Goal: Task Accomplishment & Management: Manage account settings

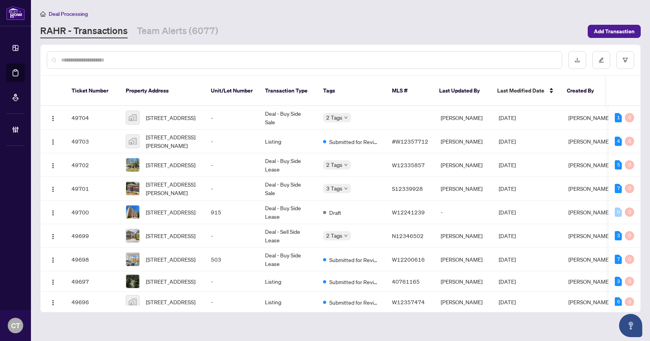
click at [269, 12] on div "Deal Processing" at bounding box center [340, 13] width 600 height 9
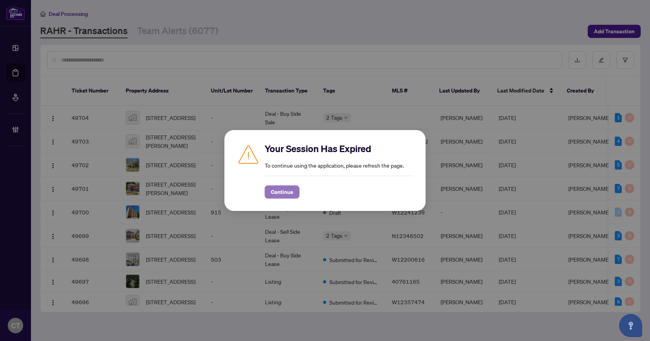
click at [280, 192] on span "Continue" at bounding box center [282, 192] width 22 height 12
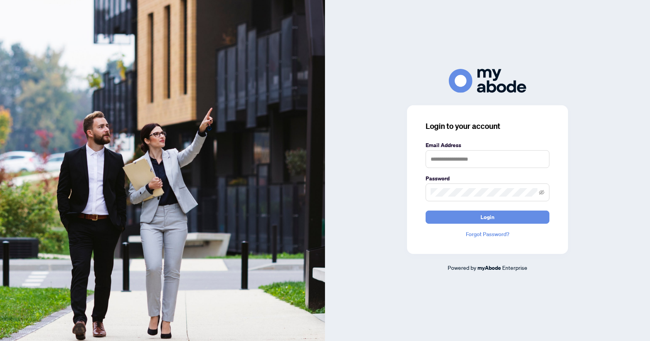
type input "**********"
click at [474, 213] on button "Login" at bounding box center [488, 216] width 124 height 13
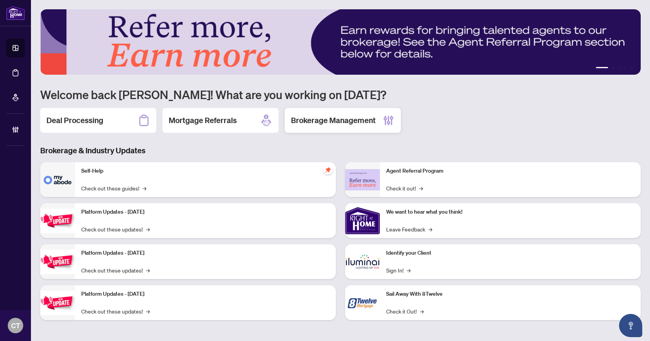
click at [349, 121] on h2 "Brokerage Management" at bounding box center [333, 120] width 85 height 11
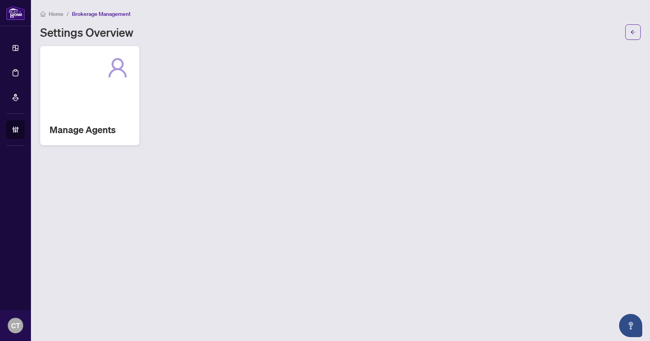
click at [72, 97] on div "Manage Agents" at bounding box center [89, 95] width 99 height 99
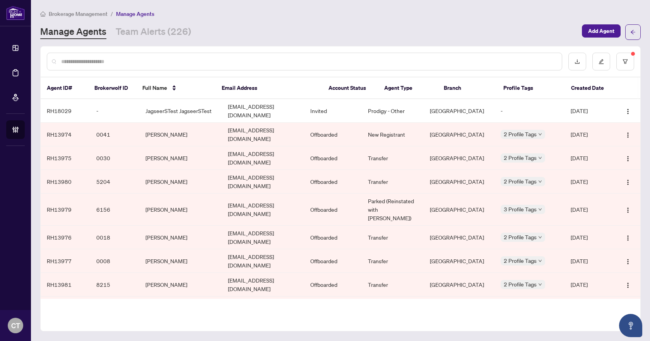
click at [163, 61] on input "text" at bounding box center [308, 61] width 494 height 9
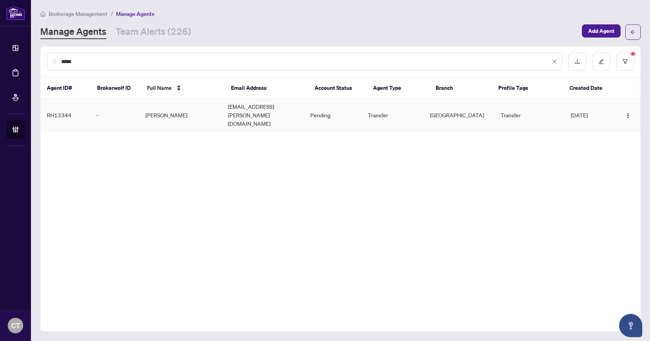
type input "*****"
click at [166, 104] on td "Elena Novak" at bounding box center [180, 115] width 82 height 32
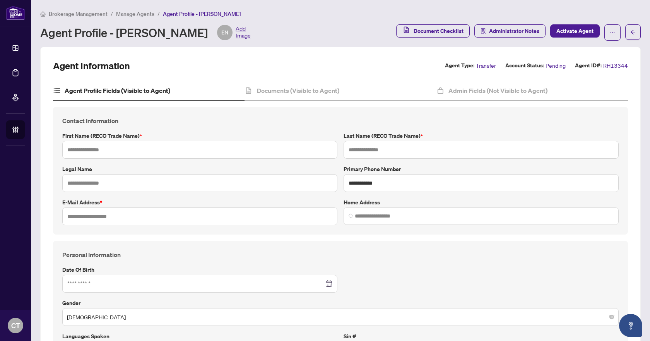
type input "*****"
type input "**********"
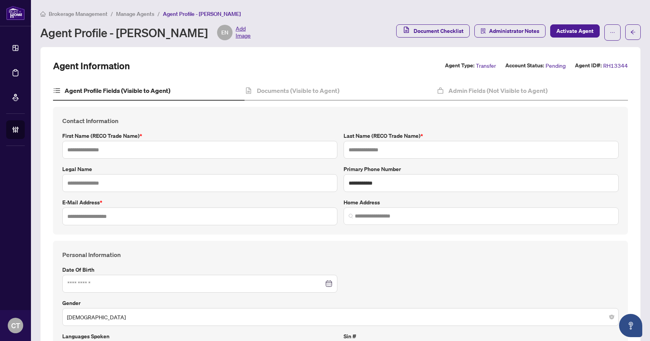
type input "**********"
type input "*********"
type input "**********"
type input "*****"
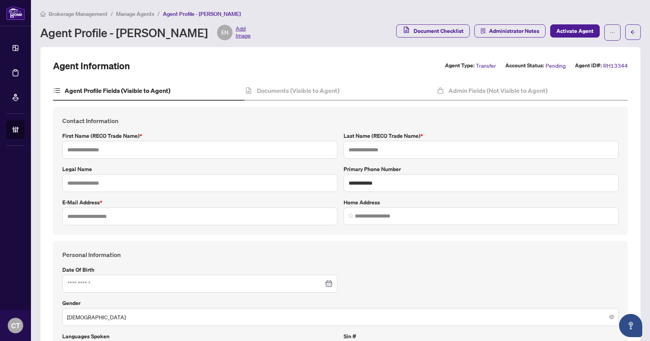
type input "*******"
type input "**********"
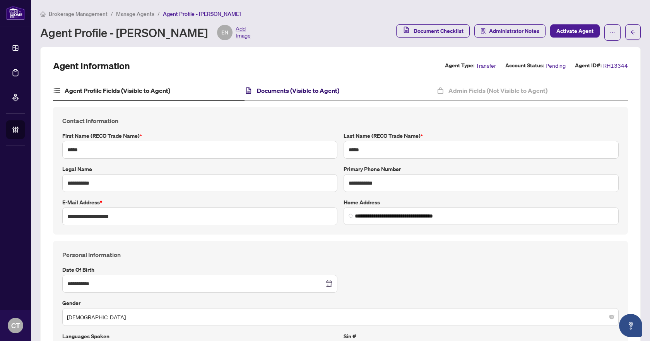
click at [275, 92] on h4 "Documents (Visible to Agent)" at bounding box center [298, 90] width 82 height 9
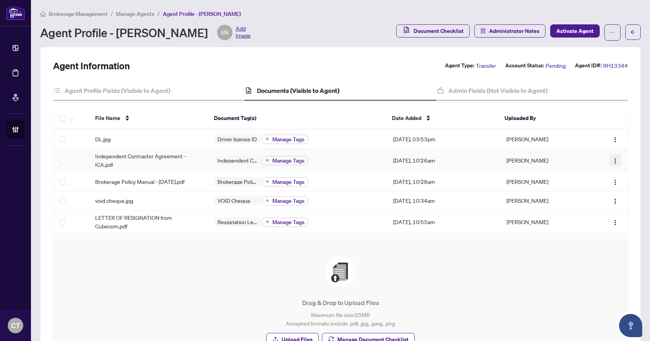
click at [612, 161] on img "button" at bounding box center [615, 161] width 6 height 6
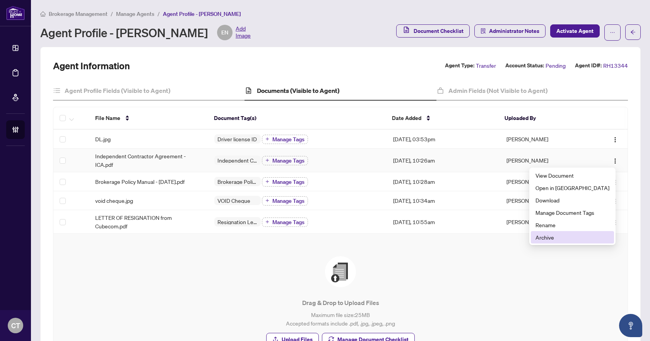
click at [563, 237] on span "Archive" at bounding box center [572, 237] width 74 height 9
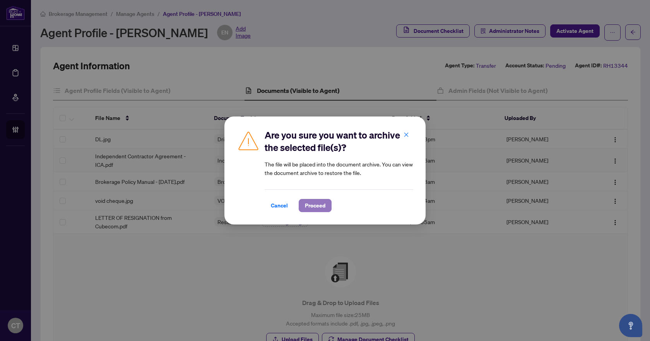
click at [320, 207] on span "Proceed" at bounding box center [315, 205] width 21 height 12
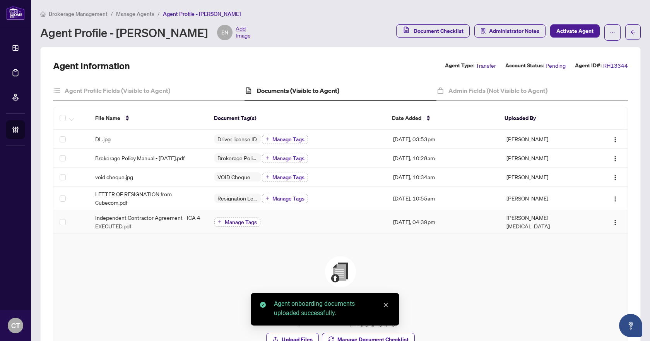
click at [233, 220] on span "Manage Tags" at bounding box center [241, 221] width 32 height 5
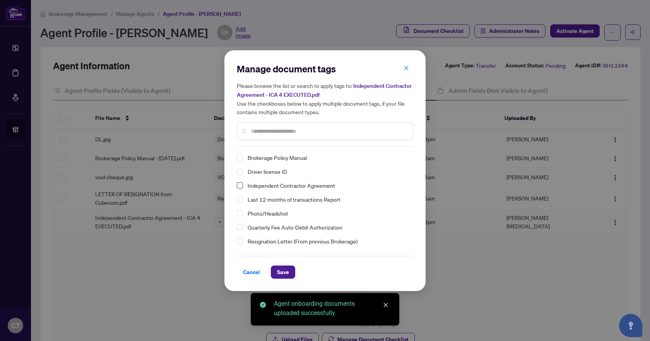
click at [241, 185] on span "Select Independent Contractor Agreement" at bounding box center [240, 185] width 6 height 6
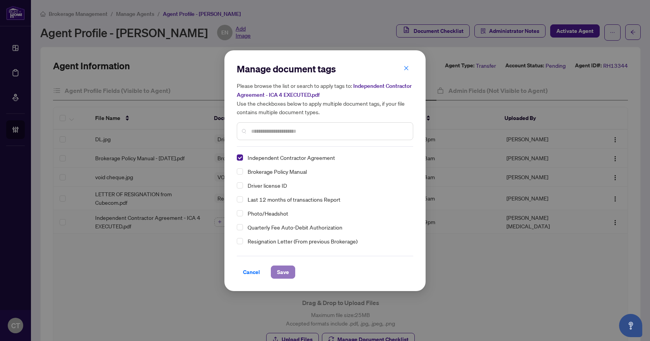
click at [281, 272] on span "Save" at bounding box center [283, 272] width 12 height 12
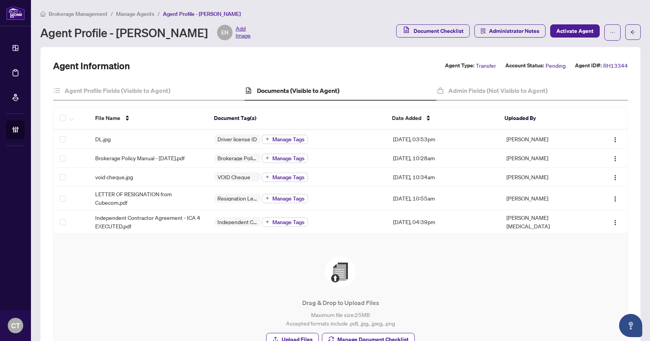
click at [137, 14] on span "Manage Agents" at bounding box center [135, 13] width 38 height 7
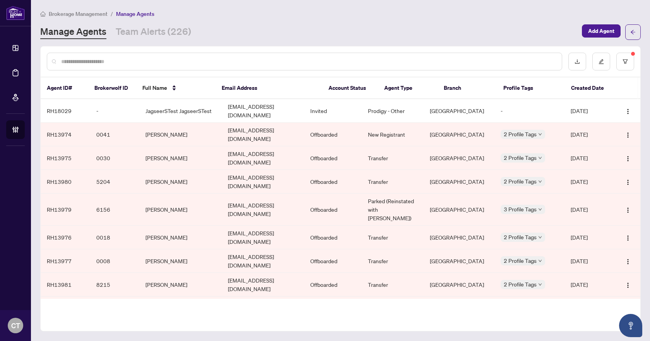
click at [154, 57] on input "text" at bounding box center [308, 61] width 494 height 9
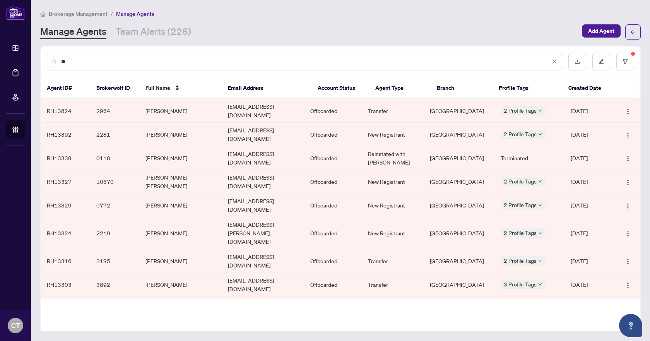
type input "*"
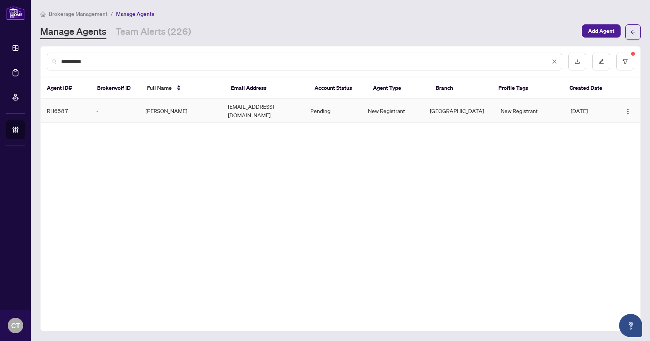
type input "**********"
click at [183, 105] on td "Hossein Amirahmadi" at bounding box center [180, 111] width 82 height 24
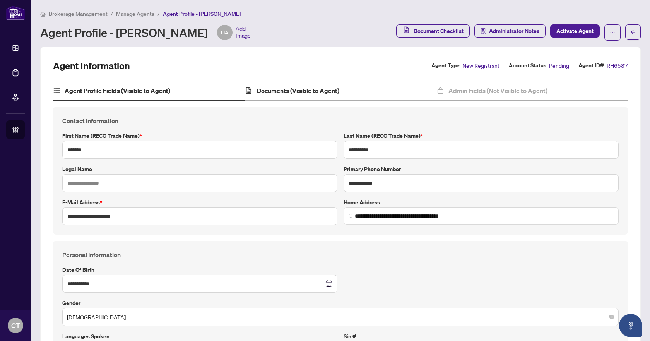
click at [300, 85] on div "Documents (Visible to Agent)" at bounding box center [341, 90] width 192 height 19
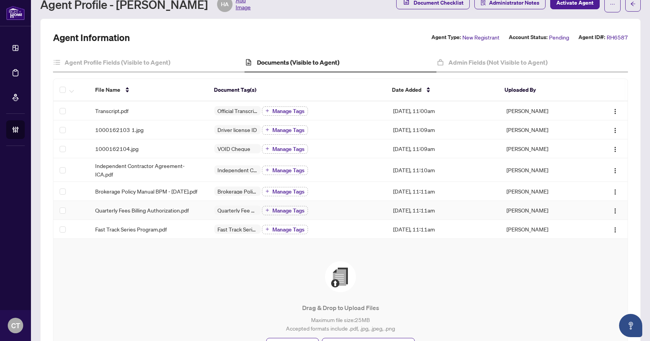
scroll to position [39, 0]
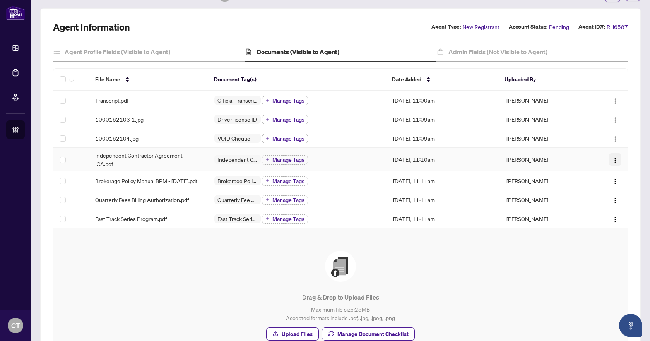
click at [612, 158] on img "button" at bounding box center [615, 160] width 6 height 6
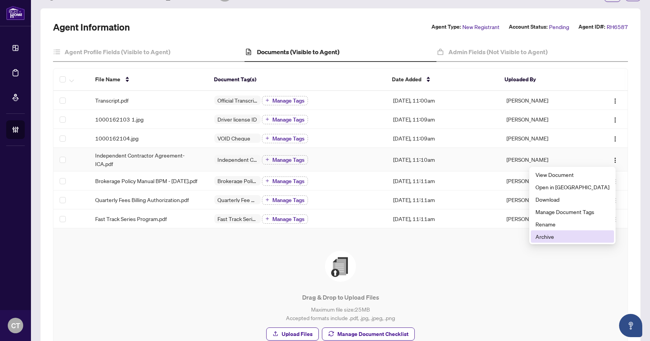
click at [572, 233] on span "Archive" at bounding box center [572, 236] width 74 height 9
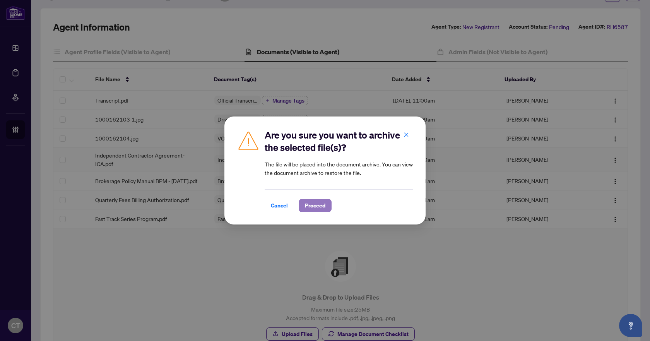
click at [311, 206] on span "Proceed" at bounding box center [315, 205] width 21 height 12
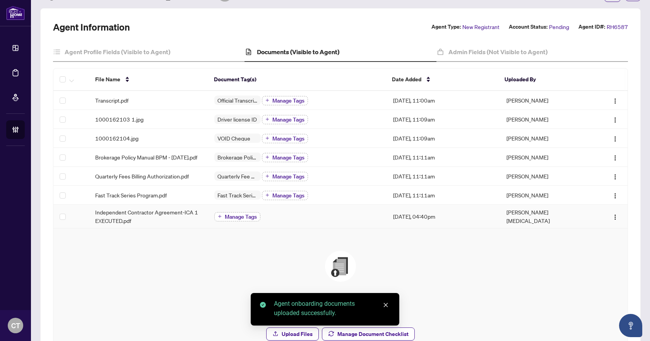
click at [228, 219] on span "Manage Tags" at bounding box center [241, 216] width 32 height 5
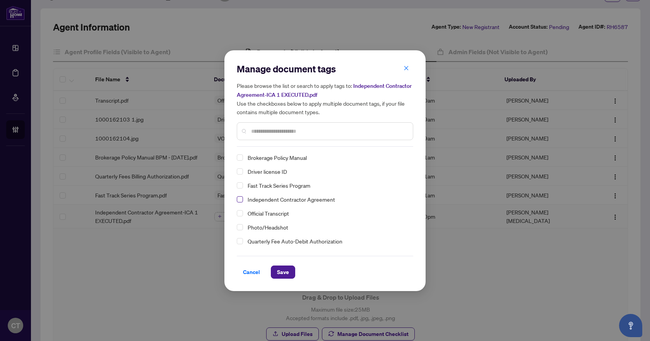
click at [242, 199] on span "Select Independent Contractor Agreement" at bounding box center [240, 199] width 6 height 6
click at [285, 272] on span "Save" at bounding box center [283, 272] width 12 height 12
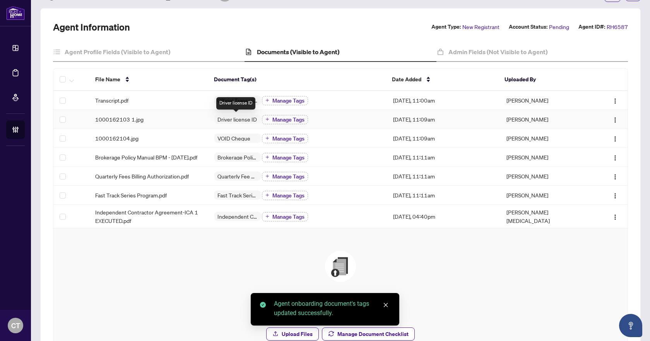
scroll to position [0, 0]
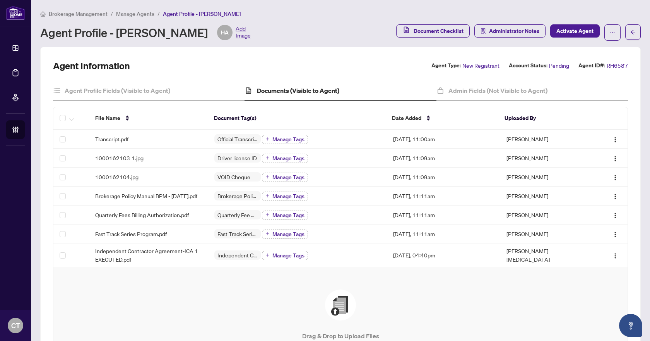
click at [148, 12] on span "Manage Agents" at bounding box center [135, 13] width 38 height 7
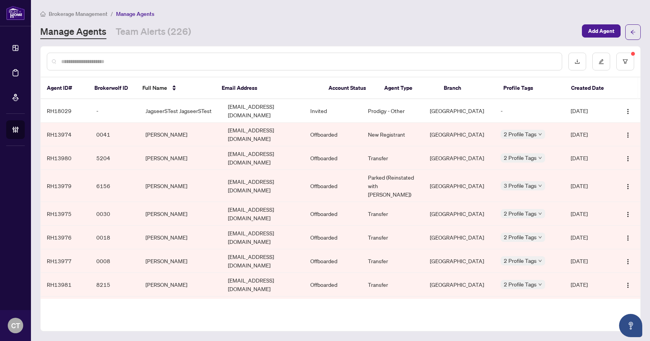
click at [152, 62] on input "text" at bounding box center [308, 61] width 494 height 9
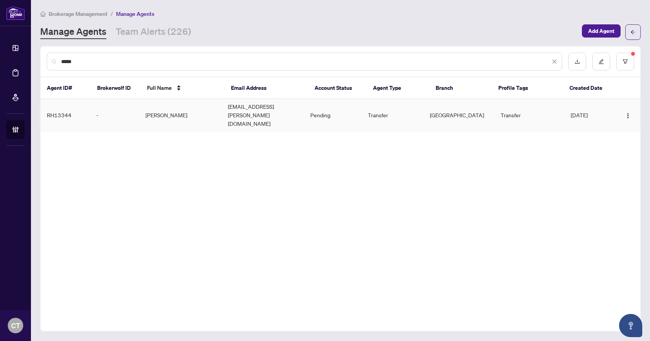
type input "*****"
click at [191, 106] on td "Elena Novak" at bounding box center [180, 115] width 82 height 32
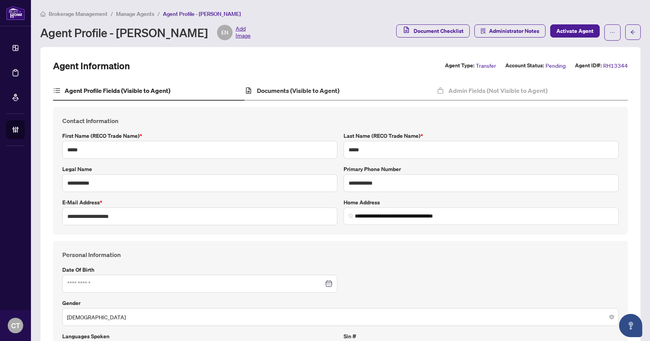
type input "**********"
click at [313, 90] on h4 "Documents (Visible to Agent)" at bounding box center [298, 90] width 82 height 9
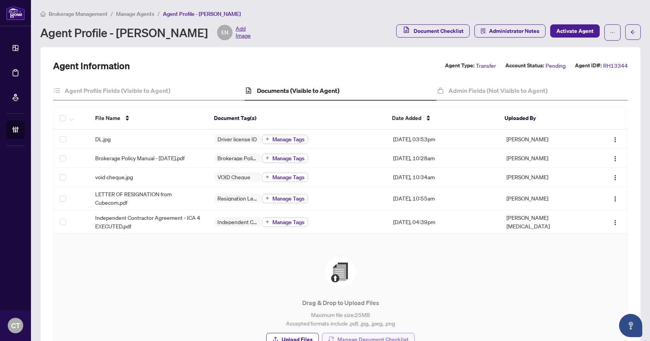
click at [345, 333] on span "Manage Document Checklist" at bounding box center [372, 339] width 71 height 12
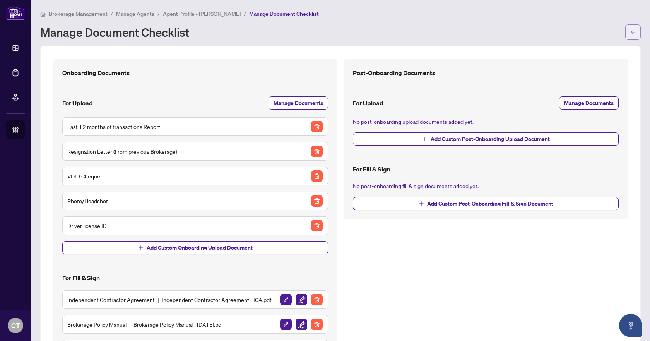
click at [630, 36] on button "button" at bounding box center [632, 31] width 15 height 15
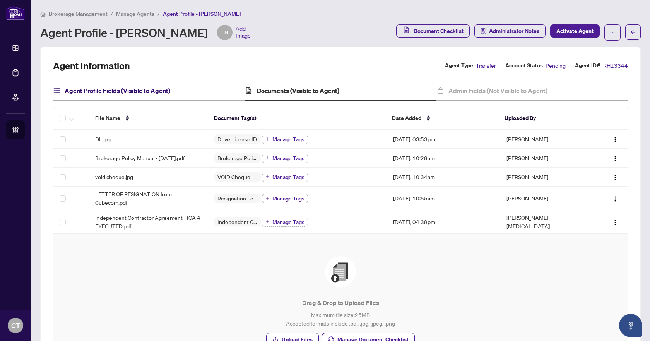
click at [132, 89] on h4 "Agent Profile Fields (Visible to Agent)" at bounding box center [118, 90] width 106 height 9
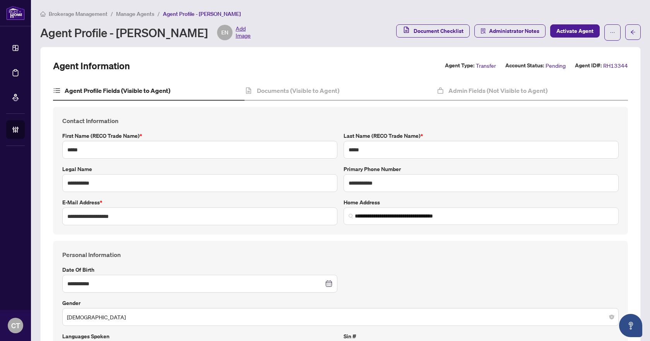
click at [130, 15] on span "Manage Agents" at bounding box center [135, 13] width 38 height 7
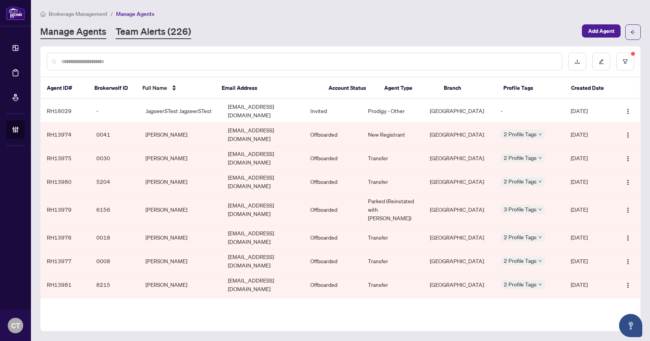
click at [166, 34] on link "Team Alerts (226)" at bounding box center [153, 32] width 75 height 14
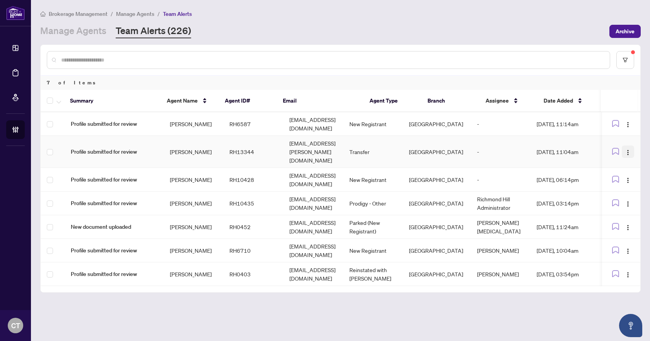
click at [629, 149] on img "button" at bounding box center [628, 152] width 6 height 6
click at [610, 176] on span "Assign User" at bounding box center [610, 175] width 36 height 9
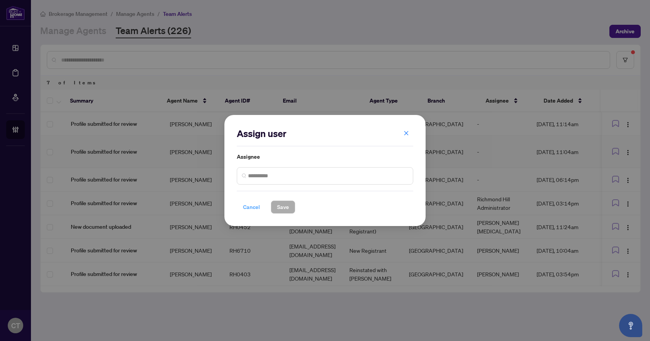
click at [245, 207] on span "Cancel" at bounding box center [251, 207] width 17 height 12
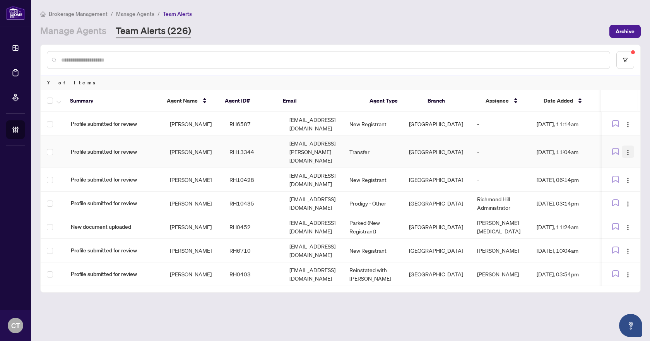
click at [625, 149] on img "button" at bounding box center [628, 152] width 6 height 6
click at [594, 163] on span "Assign Myself" at bounding box center [610, 162] width 36 height 9
click at [630, 124] on img "button" at bounding box center [628, 124] width 6 height 6
click at [608, 140] on span "Assign Myself" at bounding box center [610, 139] width 36 height 9
click at [79, 27] on link "Manage Agents" at bounding box center [73, 31] width 66 height 14
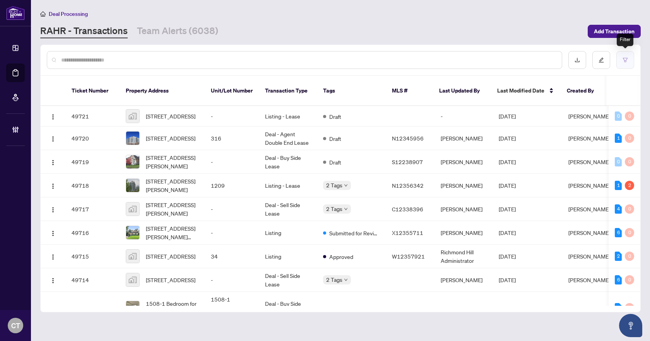
click at [627, 59] on icon "filter" at bounding box center [625, 60] width 5 height 4
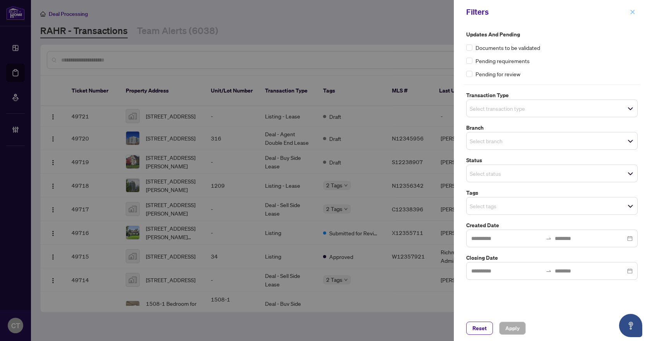
click at [630, 11] on icon "close" at bounding box center [632, 11] width 5 height 5
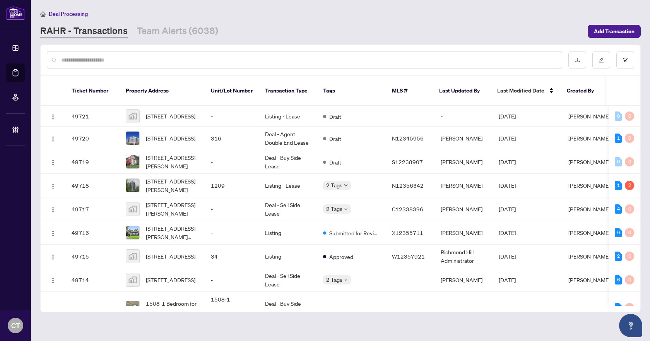
click at [129, 33] on div "RAHR - Transactions Team Alerts (6038)" at bounding box center [129, 31] width 178 height 14
click at [147, 27] on link "Team Alerts (6038)" at bounding box center [177, 31] width 81 height 14
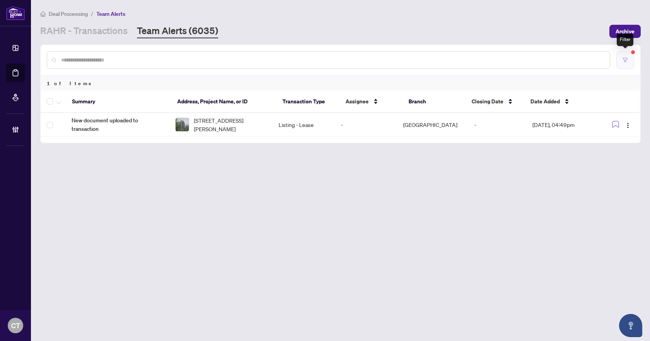
click at [627, 60] on icon "filter" at bounding box center [625, 59] width 5 height 5
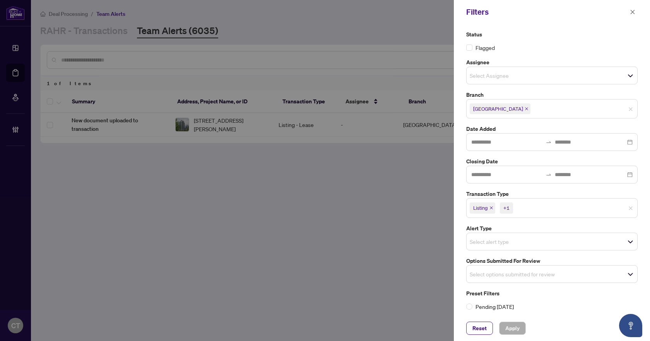
click at [491, 209] on icon "close" at bounding box center [491, 208] width 4 height 4
click at [510, 209] on icon "close" at bounding box center [508, 208] width 3 height 3
click at [488, 274] on input "search" at bounding box center [497, 271] width 54 height 9
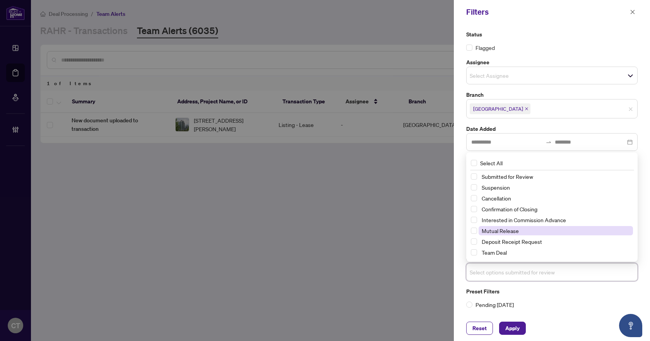
click at [496, 233] on span "Mutual Release" at bounding box center [500, 230] width 37 height 7
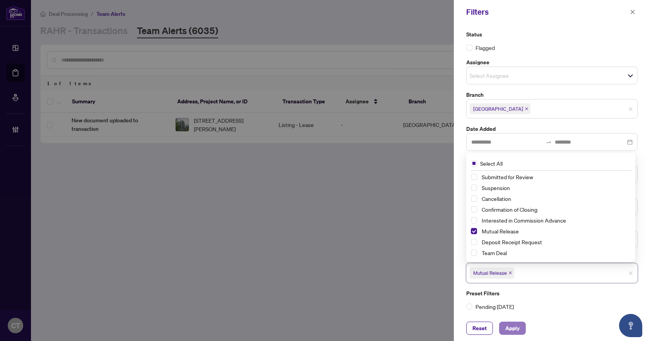
click at [513, 325] on span "Apply" at bounding box center [512, 328] width 14 height 12
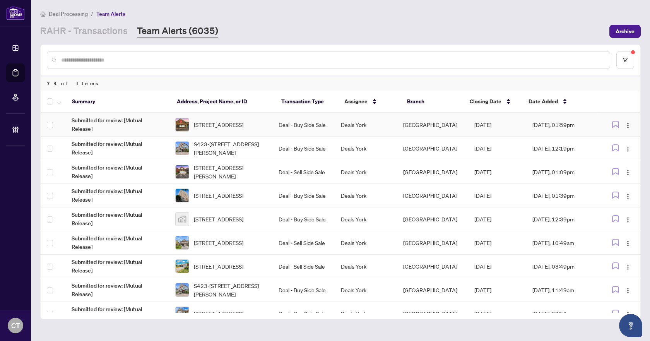
click at [324, 120] on td "Deal - Buy Side Sale" at bounding box center [303, 125] width 62 height 24
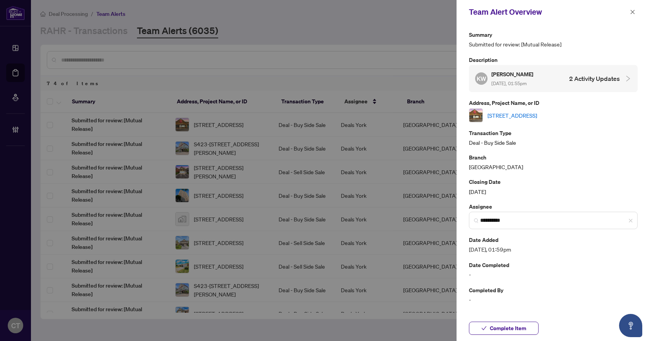
click at [508, 117] on link "[STREET_ADDRESS]" at bounding box center [513, 115] width 50 height 9
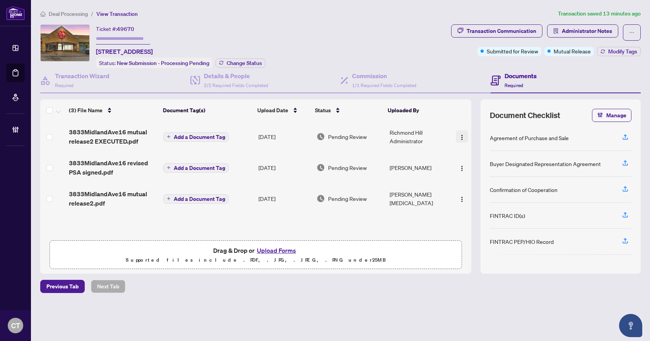
click at [459, 137] on img "button" at bounding box center [462, 137] width 6 height 6
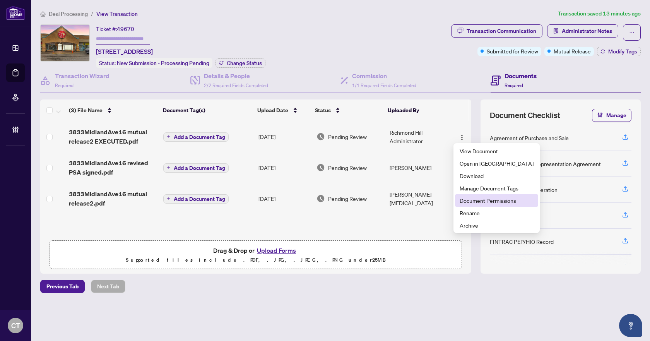
click at [469, 204] on span "Document Permissions" at bounding box center [497, 200] width 74 height 9
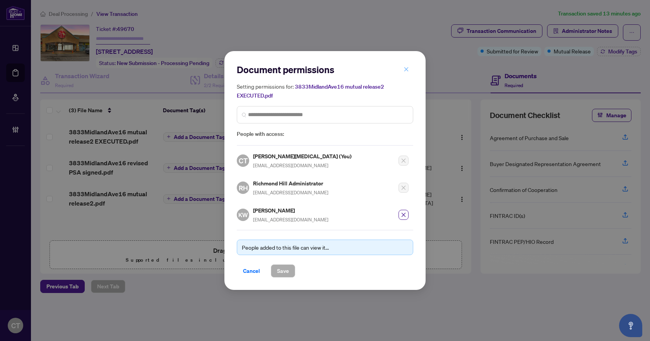
click at [405, 72] on icon "close" at bounding box center [406, 69] width 5 height 5
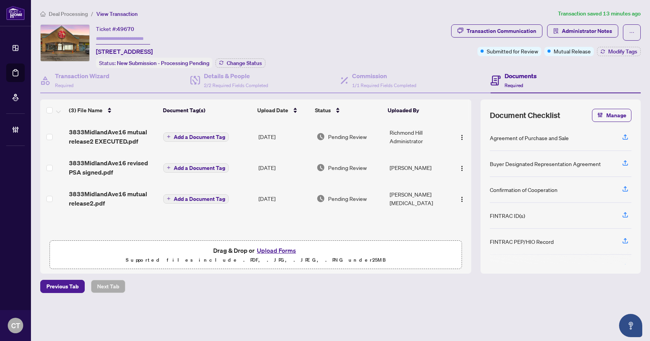
click at [263, 139] on td "[DATE]" at bounding box center [284, 136] width 58 height 31
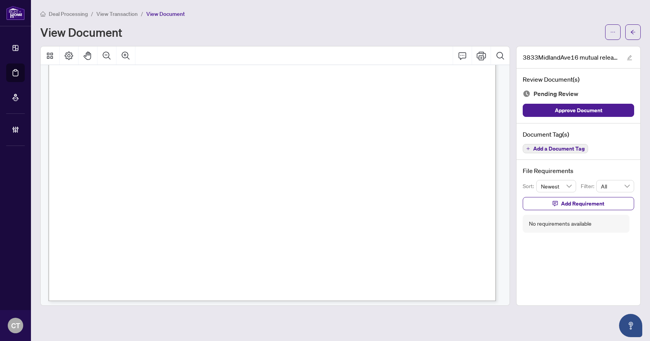
scroll to position [354, 0]
click at [633, 30] on icon "arrow-left" at bounding box center [632, 31] width 5 height 5
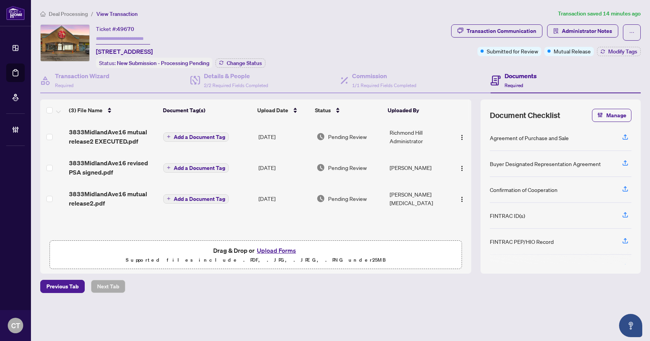
click at [277, 197] on td "[DATE]" at bounding box center [284, 198] width 58 height 31
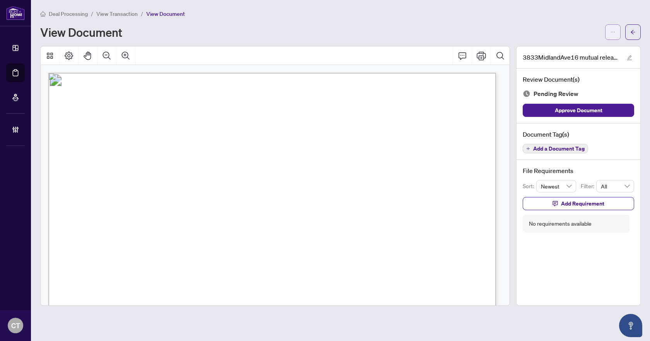
click at [607, 33] on button "button" at bounding box center [612, 31] width 15 height 15
click at [633, 33] on icon "arrow-left" at bounding box center [632, 31] width 5 height 5
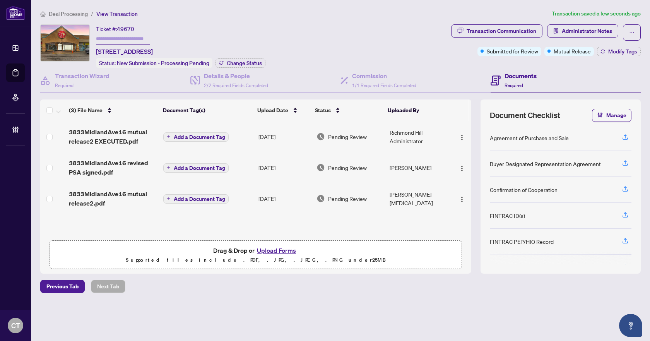
click at [316, 47] on div "Ticket #: 49670 16-[STREET_ADDRESS] Status: New Submission - Processing Pending…" at bounding box center [244, 46] width 408 height 44
click at [153, 27] on div "Ticket #: 49670 16-[STREET_ADDRESS]" at bounding box center [124, 40] width 57 height 32
click at [393, 139] on td "Richmond Hill Administrator" at bounding box center [419, 136] width 64 height 31
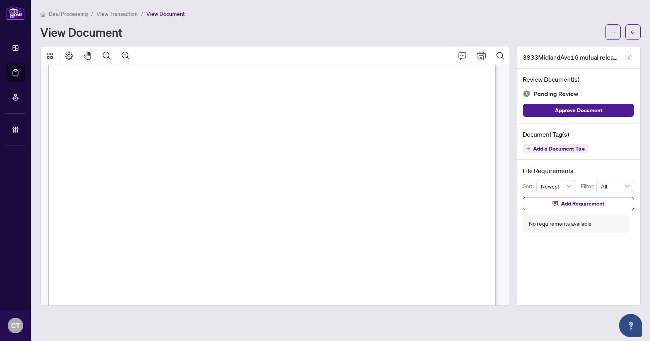
scroll to position [354, 0]
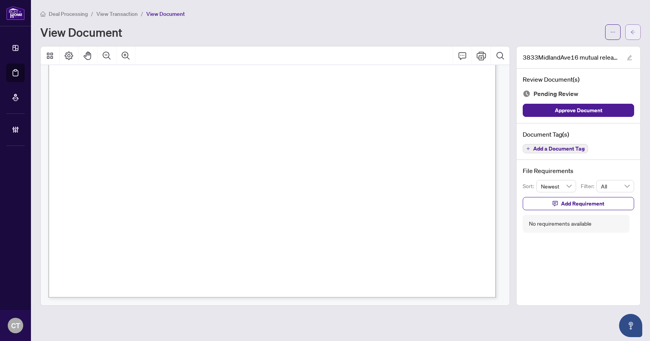
click at [636, 34] on button "button" at bounding box center [632, 31] width 15 height 15
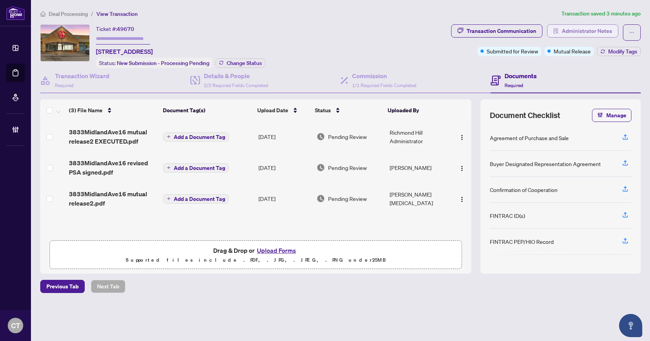
click at [583, 36] on span "Administrator Notes" at bounding box center [587, 31] width 50 height 12
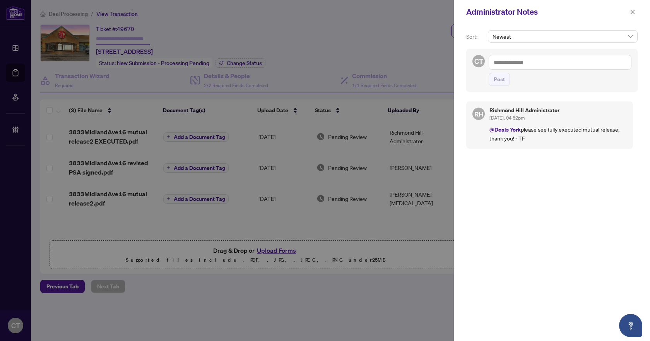
click at [556, 92] on div "Sort: Newest CT Post [PERSON_NAME][GEOGRAPHIC_DATA][PERSON_NAME] Administrator …" at bounding box center [552, 182] width 196 height 317
click at [633, 12] on icon "close" at bounding box center [633, 12] width 4 height 4
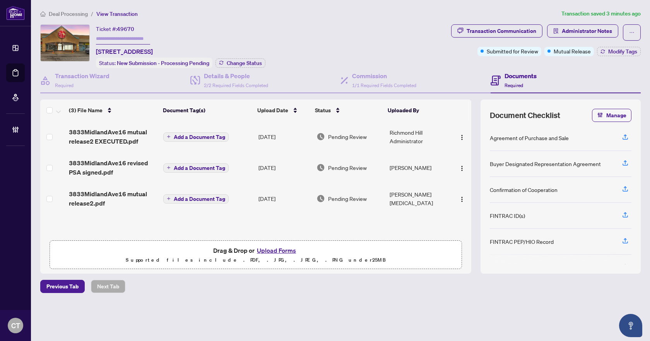
click at [383, 43] on div "Ticket #: 49670 16-[STREET_ADDRESS] Status: New Submission - Processing Pending…" at bounding box center [244, 46] width 408 height 44
click at [376, 41] on div "Ticket #: 49670 16-[STREET_ADDRESS] Status: New Submission - Processing Pending…" at bounding box center [244, 46] width 408 height 44
click at [327, 46] on div "Ticket #: 49670 16-[STREET_ADDRESS] Status: New Submission - Processing Pending…" at bounding box center [244, 46] width 408 height 44
click at [361, 31] on div "Ticket #: 49670 16-[STREET_ADDRESS] Status: New Submission - Processing Pending…" at bounding box center [244, 46] width 408 height 44
